Goal: Task Accomplishment & Management: Complete application form

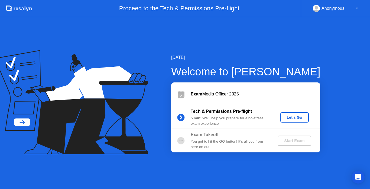
click at [294, 118] on div "Let's Go" at bounding box center [294, 117] width 24 height 4
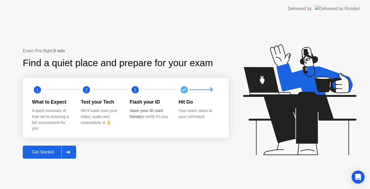
click at [42, 153] on div "Get Started" at bounding box center [42, 151] width 37 height 5
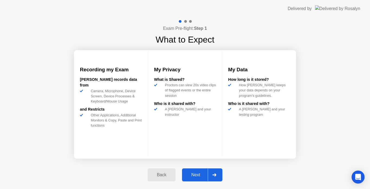
click at [199, 172] on div "Next" at bounding box center [196, 174] width 24 height 5
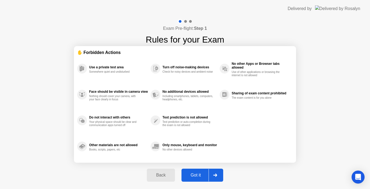
click at [198, 174] on div "Got it" at bounding box center [195, 174] width 25 height 5
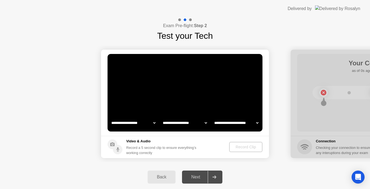
select select "**********"
select select "*******"
click at [245, 146] on div "Record Clip" at bounding box center [245, 147] width 29 height 4
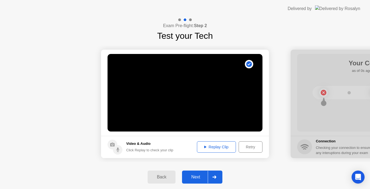
click at [195, 178] on div "Next" at bounding box center [196, 176] width 24 height 5
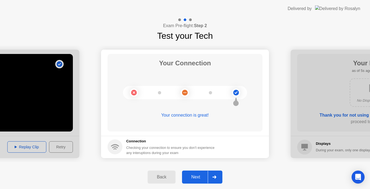
click at [196, 178] on div "Next" at bounding box center [196, 176] width 24 height 5
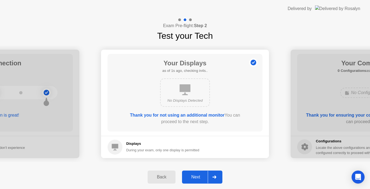
click at [196, 178] on div "Next" at bounding box center [196, 176] width 24 height 5
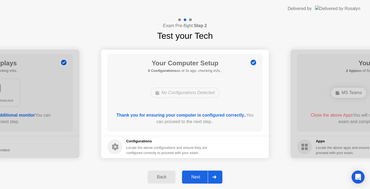
click at [196, 178] on div "Next" at bounding box center [196, 176] width 24 height 5
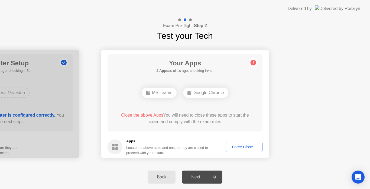
click at [239, 149] on div "Force Close..." at bounding box center [243, 147] width 33 height 4
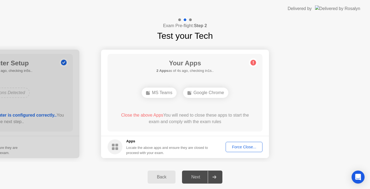
click at [236, 146] on div "Force Close..." at bounding box center [243, 147] width 33 height 4
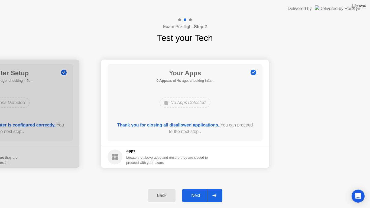
click at [203, 188] on div "Next" at bounding box center [196, 195] width 24 height 5
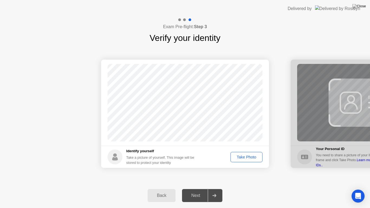
click at [246, 157] on div "Take Photo" at bounding box center [246, 157] width 28 height 4
click at [198, 188] on div "Next" at bounding box center [196, 195] width 24 height 5
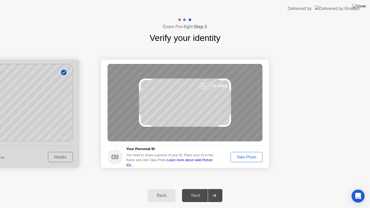
click at [247, 157] on div "Take Photo" at bounding box center [246, 157] width 28 height 4
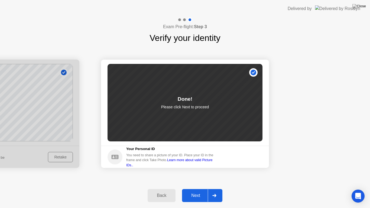
click at [196, 188] on div "Next" at bounding box center [196, 195] width 24 height 5
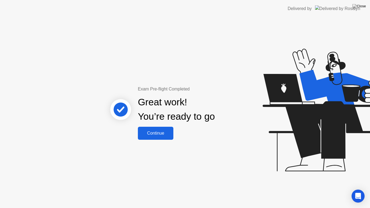
click at [157, 131] on div "Continue" at bounding box center [155, 133] width 32 height 5
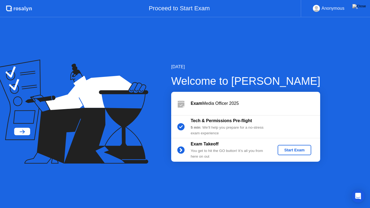
click at [294, 152] on div "Start Exam" at bounding box center [294, 150] width 29 height 4
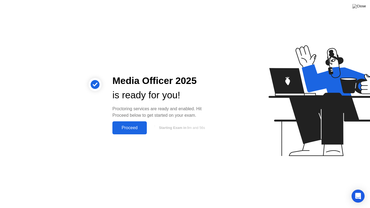
click at [128, 129] on div "Proceed" at bounding box center [129, 127] width 31 height 5
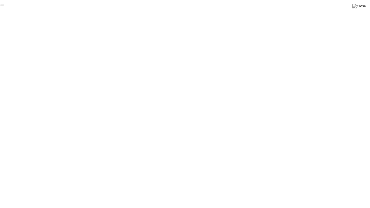
click div "End Proctoring Session"
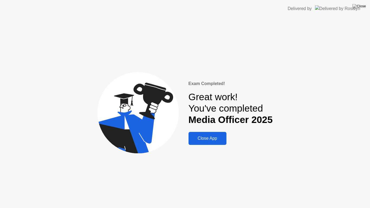
click at [207, 138] on div "Close App" at bounding box center [207, 138] width 35 height 5
